Goal: Transaction & Acquisition: Purchase product/service

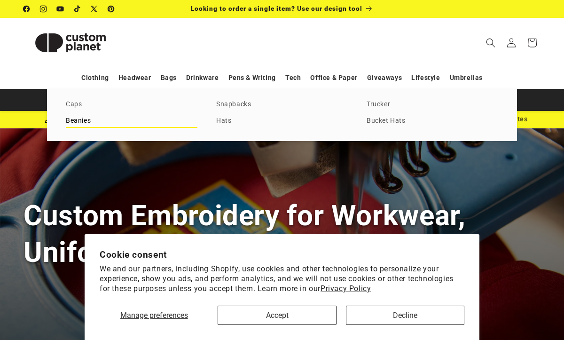
click at [84, 121] on link "Beanies" at bounding box center [132, 121] width 132 height 13
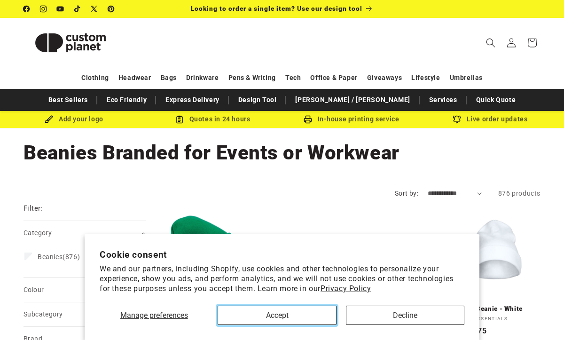
click at [301, 311] on button "Accept" at bounding box center [277, 314] width 118 height 19
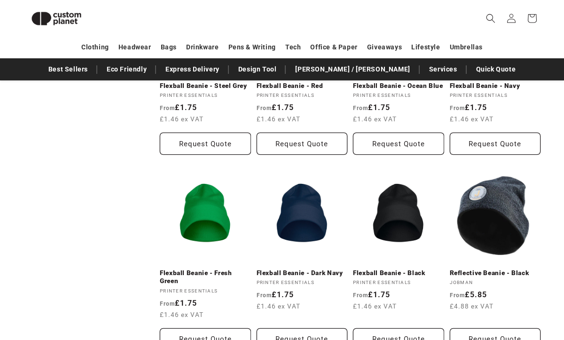
scroll to position [420, 0]
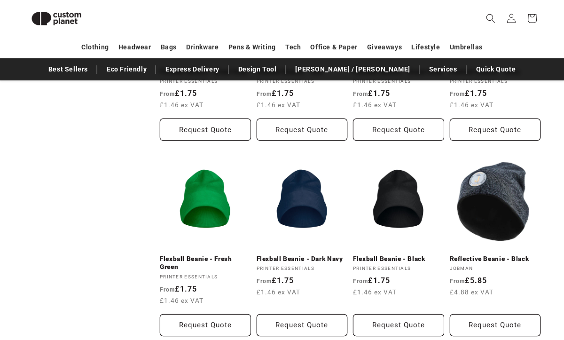
click at [557, 125] on div "Filter: Remove all Category (0) Category Beanies (876) Beanies (876 products) C…" at bounding box center [282, 273] width 564 height 1014
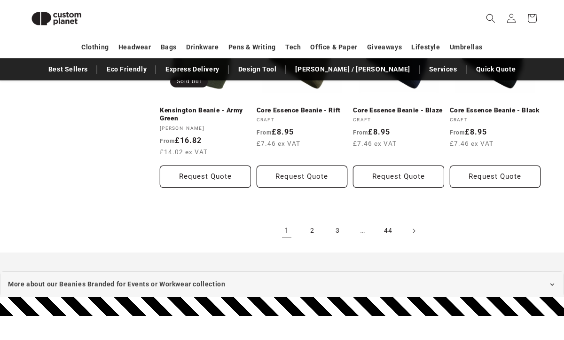
scroll to position [965, 0]
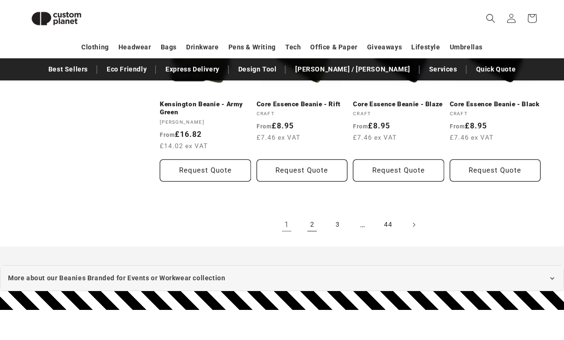
click at [312, 233] on link "2" at bounding box center [312, 224] width 21 height 21
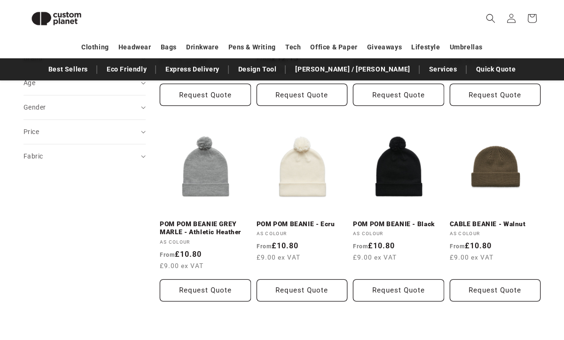
scroll to position [269, 0]
